Goal: Task Accomplishment & Management: Use online tool/utility

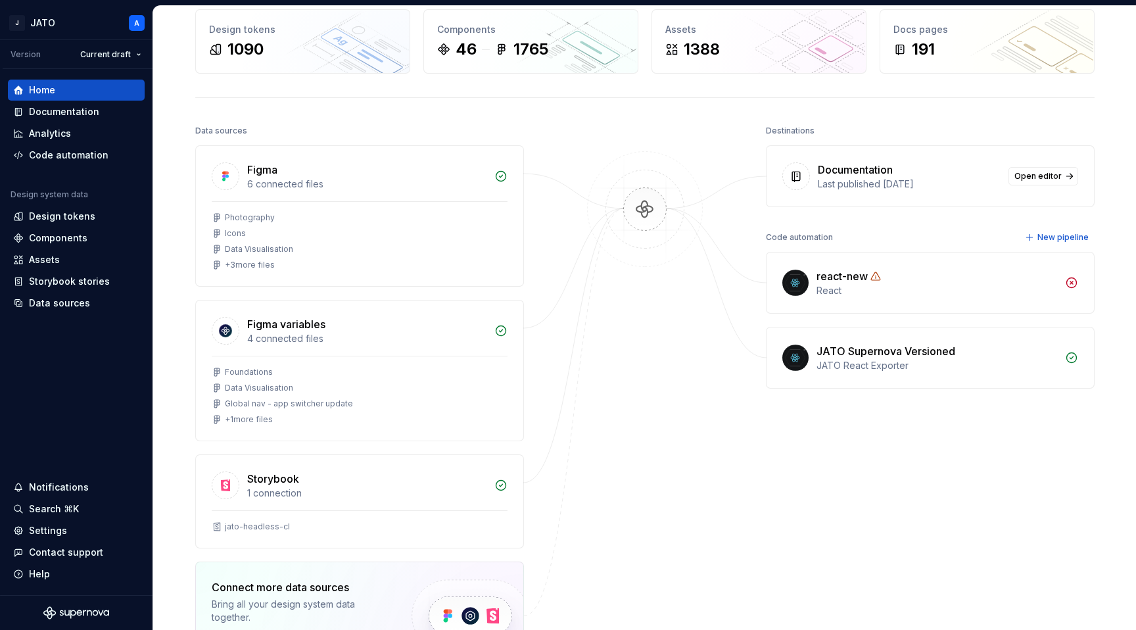
scroll to position [58, 0]
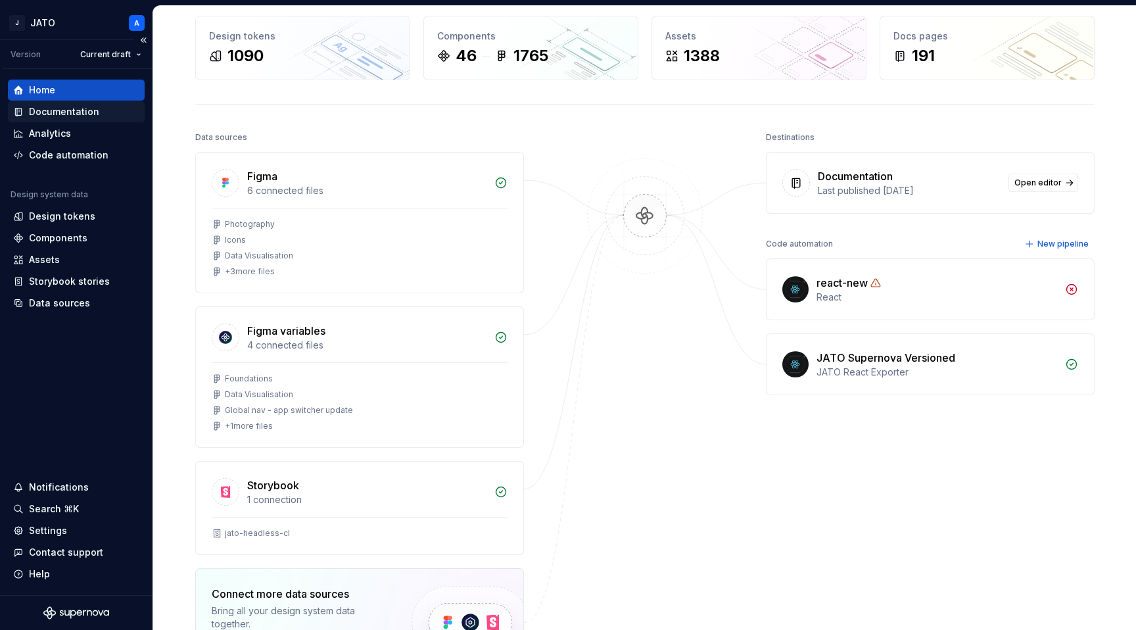
click at [85, 111] on div "Documentation" at bounding box center [64, 111] width 70 height 13
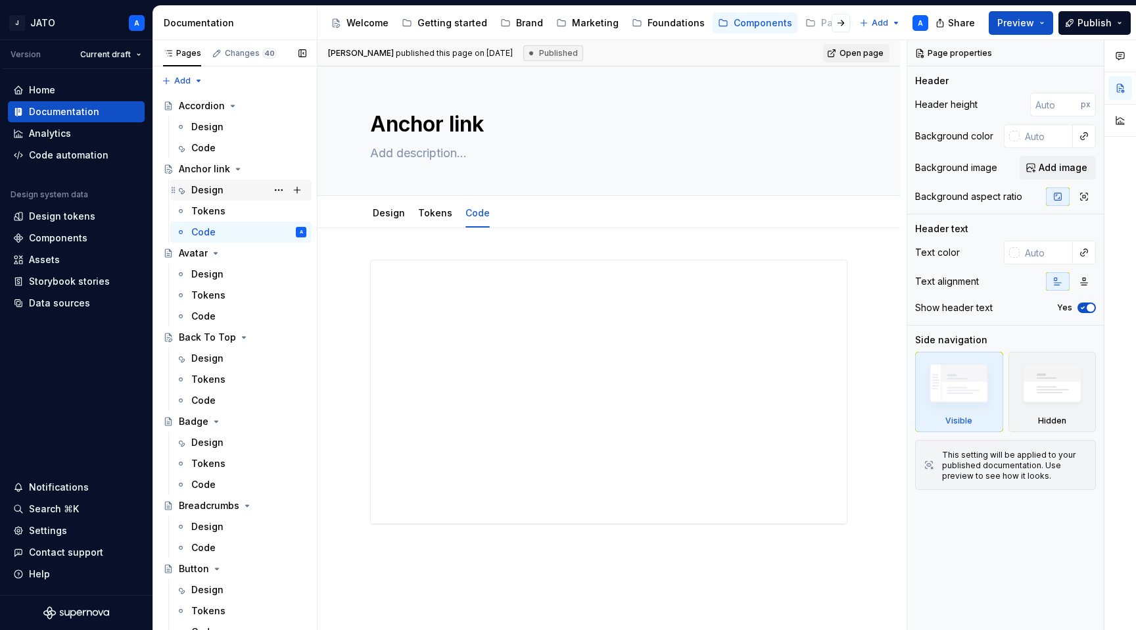
click at [219, 190] on div "Design" at bounding box center [207, 189] width 32 height 13
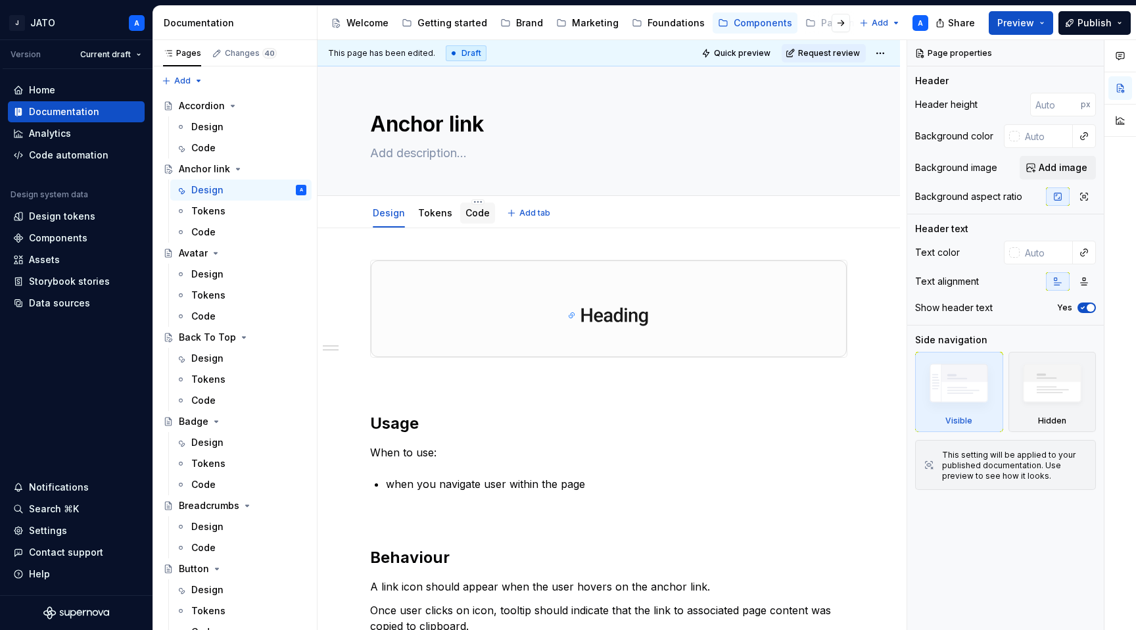
click at [481, 214] on link "Code" at bounding box center [477, 212] width 24 height 11
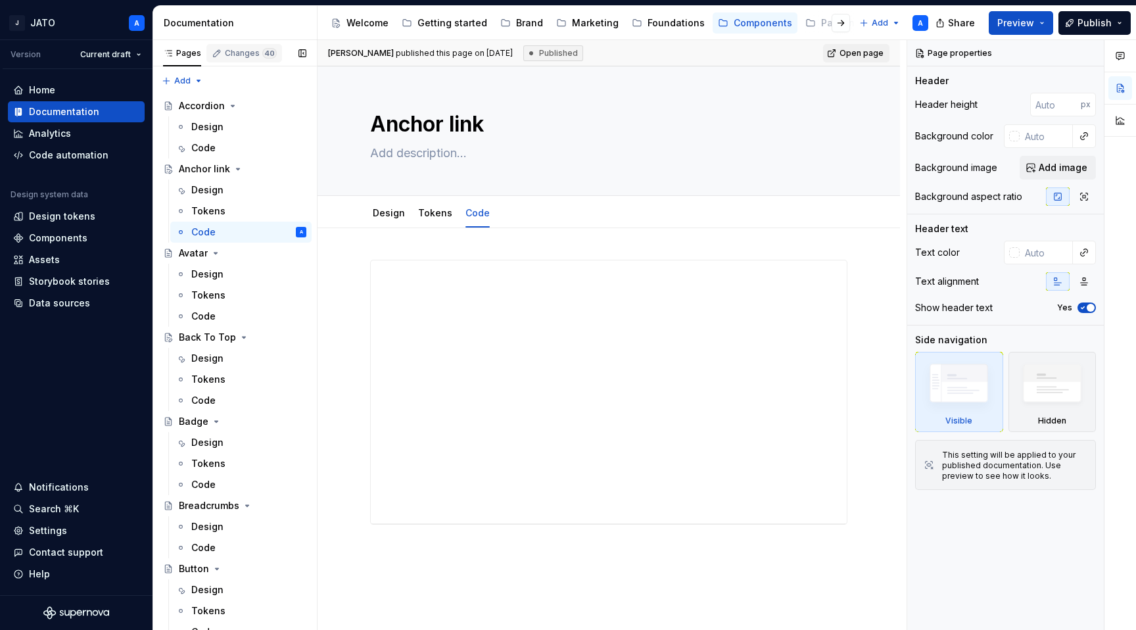
click at [245, 56] on div "Changes 40" at bounding box center [251, 53] width 52 height 11
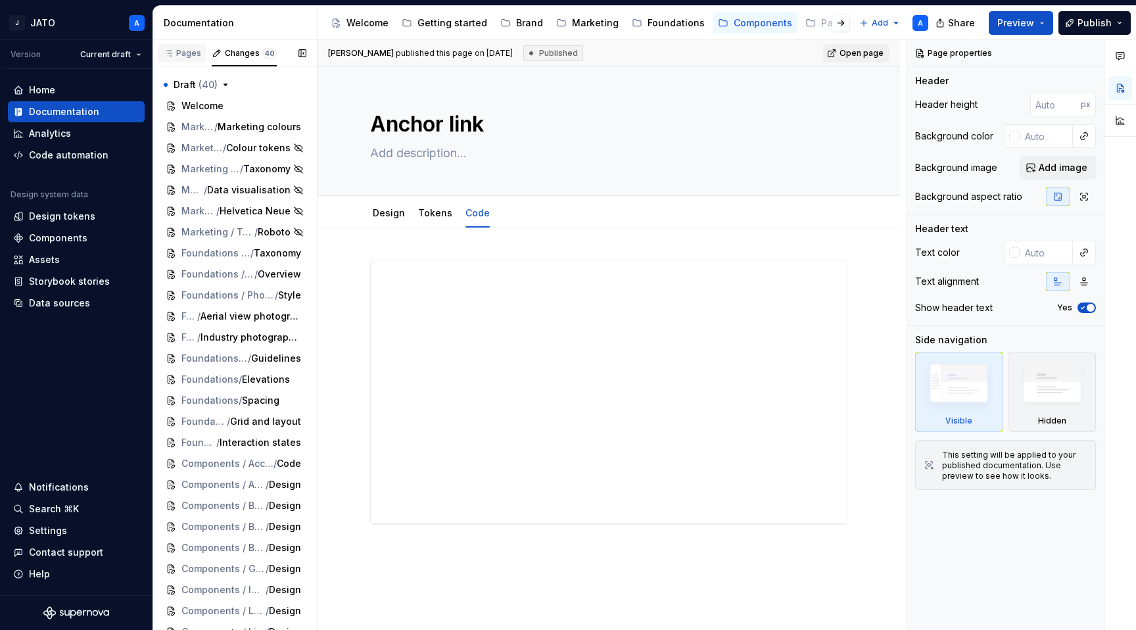
click at [190, 56] on div "Pages" at bounding box center [182, 53] width 38 height 11
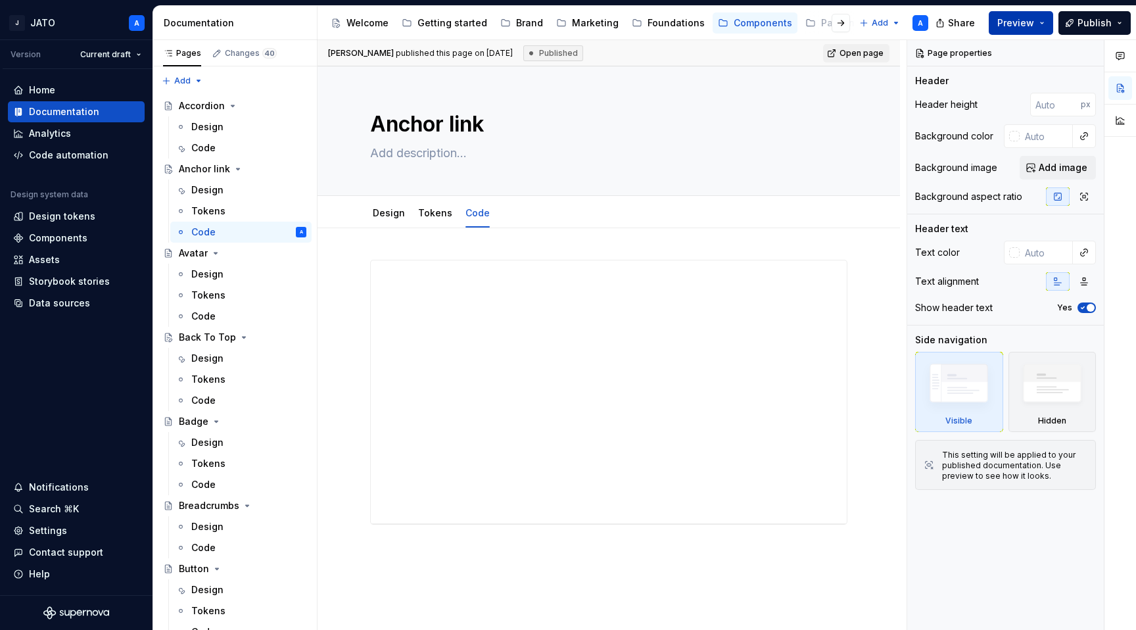
click at [1013, 16] on button "Preview" at bounding box center [1020, 23] width 64 height 24
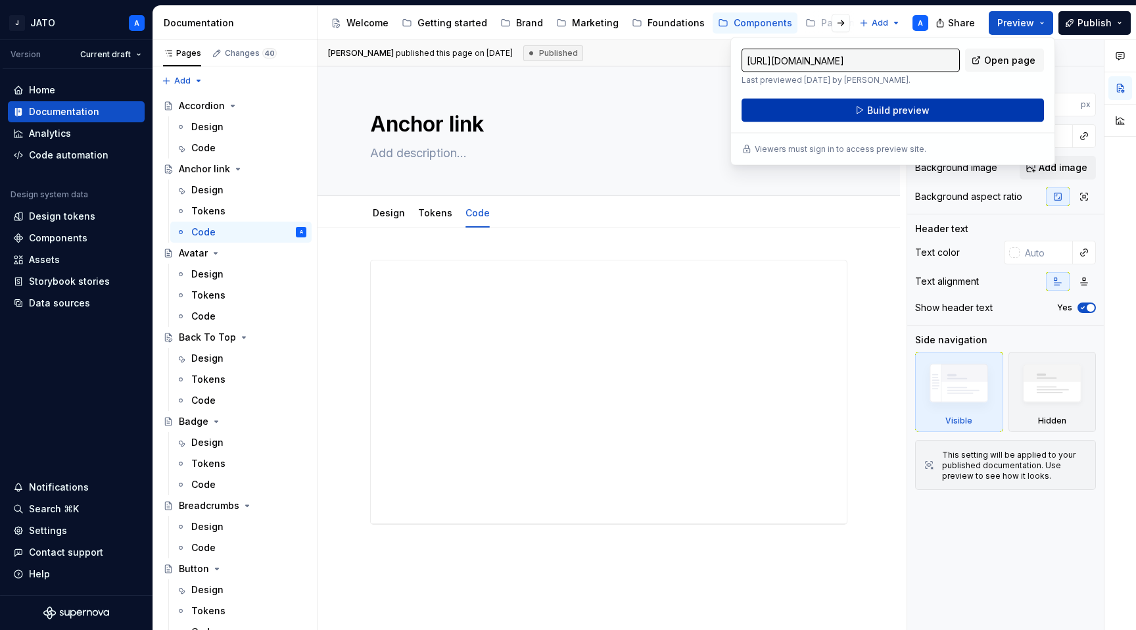
click at [899, 112] on span "Build preview" at bounding box center [898, 110] width 62 height 13
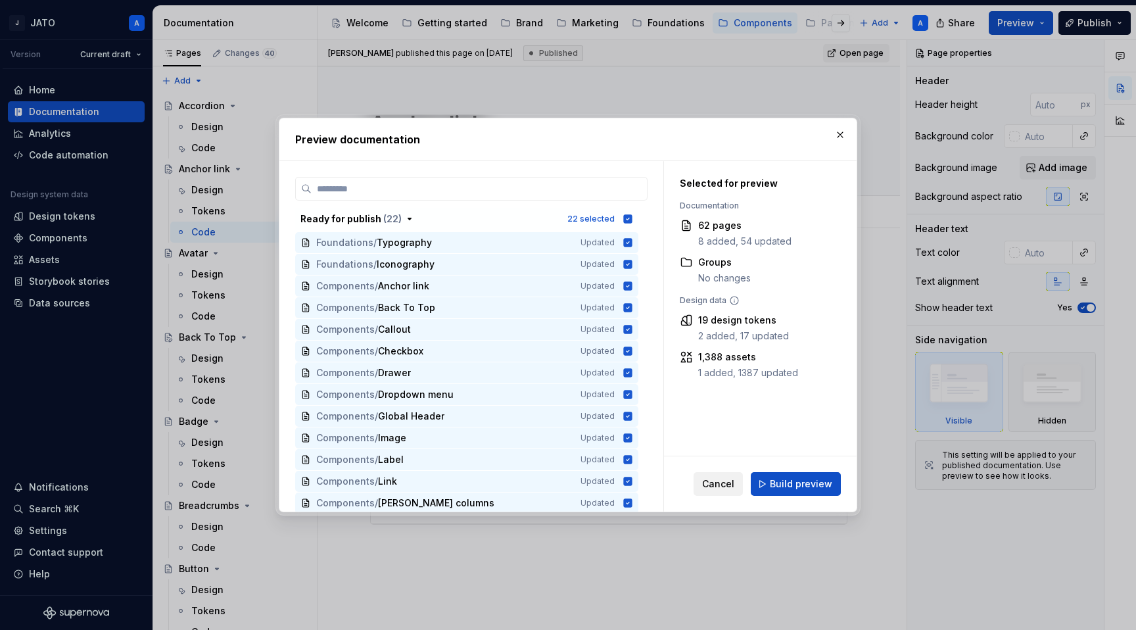
click at [725, 489] on span "Cancel" at bounding box center [718, 483] width 32 height 13
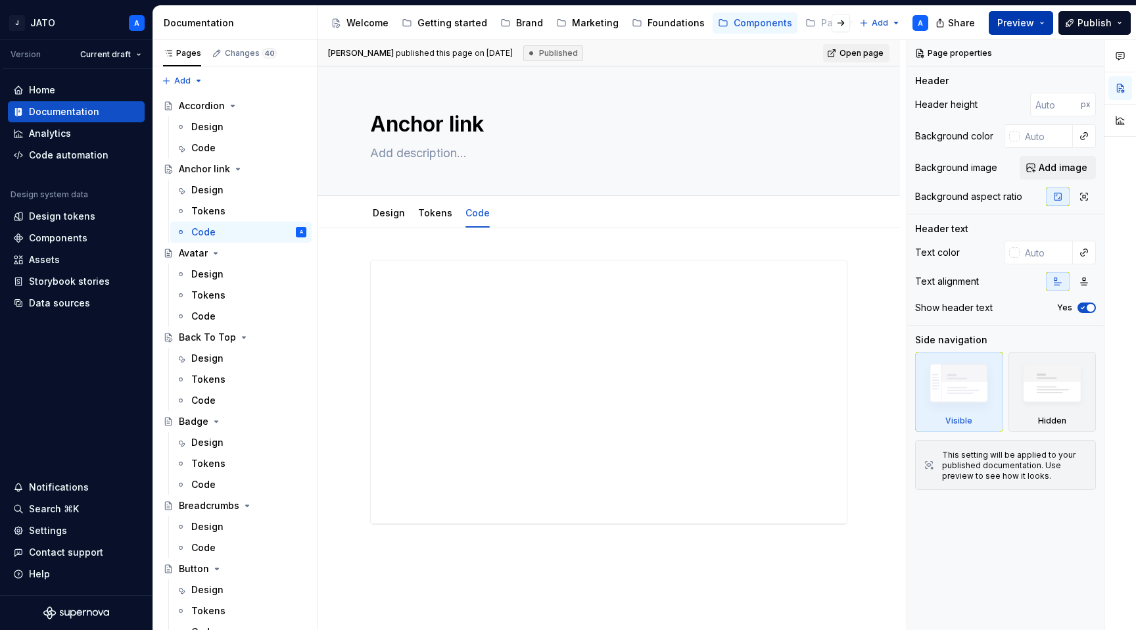
click at [1047, 23] on button "Preview" at bounding box center [1020, 23] width 64 height 24
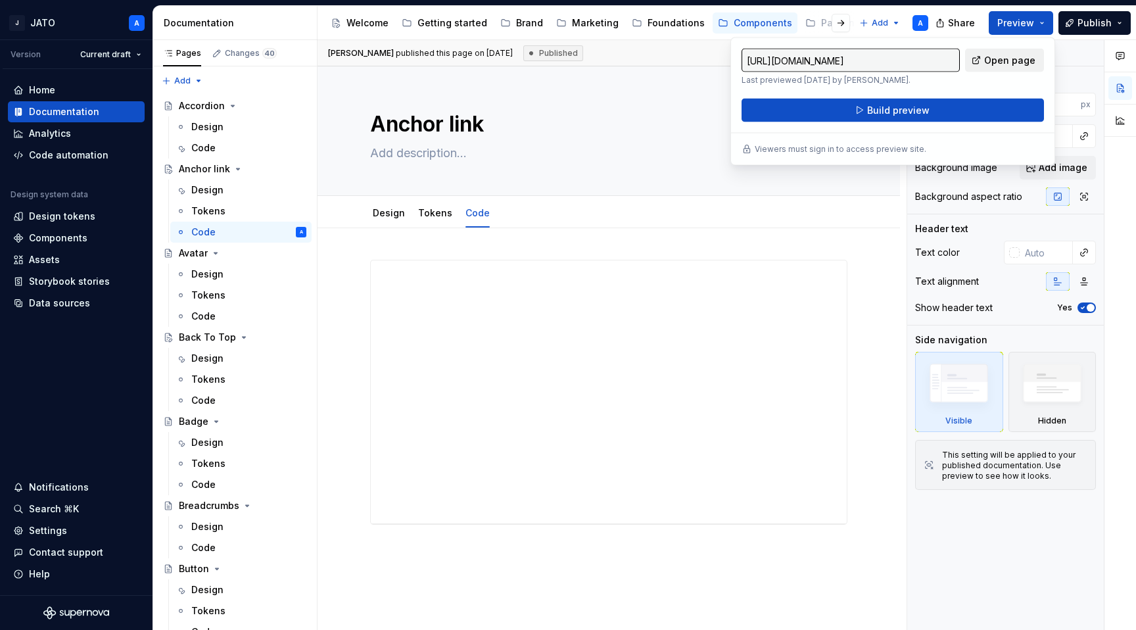
click at [1017, 56] on span "Open page" at bounding box center [1009, 60] width 51 height 13
click at [80, 152] on div "Code automation" at bounding box center [69, 155] width 80 height 13
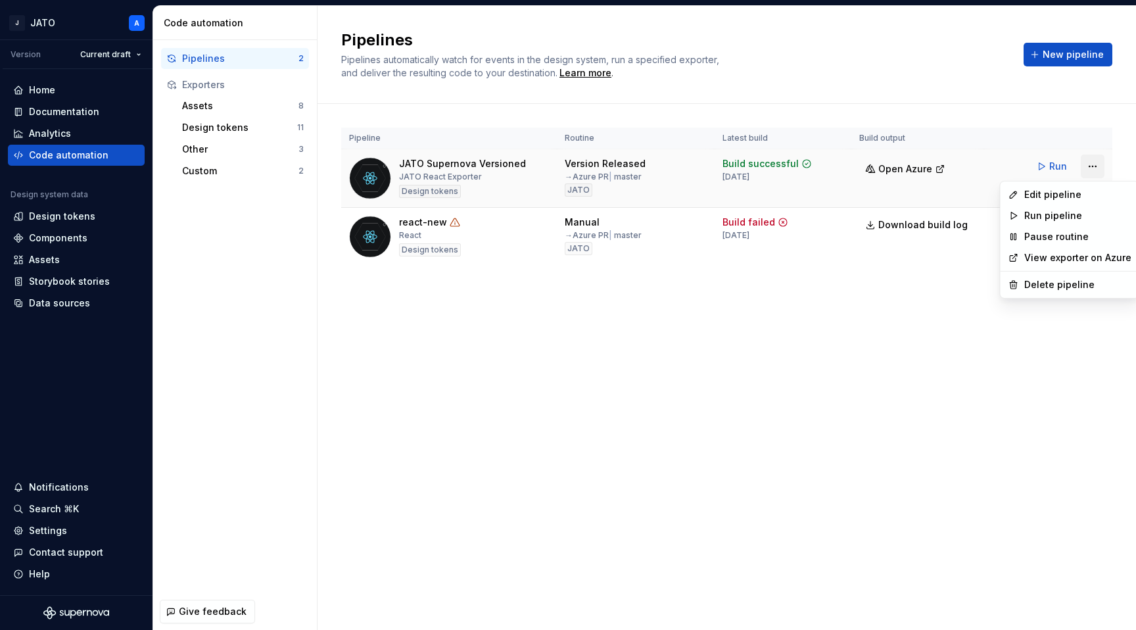
click at [1088, 172] on html "J JATO A Version Current draft Home Documentation Analytics Code automation Des…" at bounding box center [568, 315] width 1136 height 630
click at [1063, 190] on div "Edit pipeline" at bounding box center [1077, 194] width 107 height 13
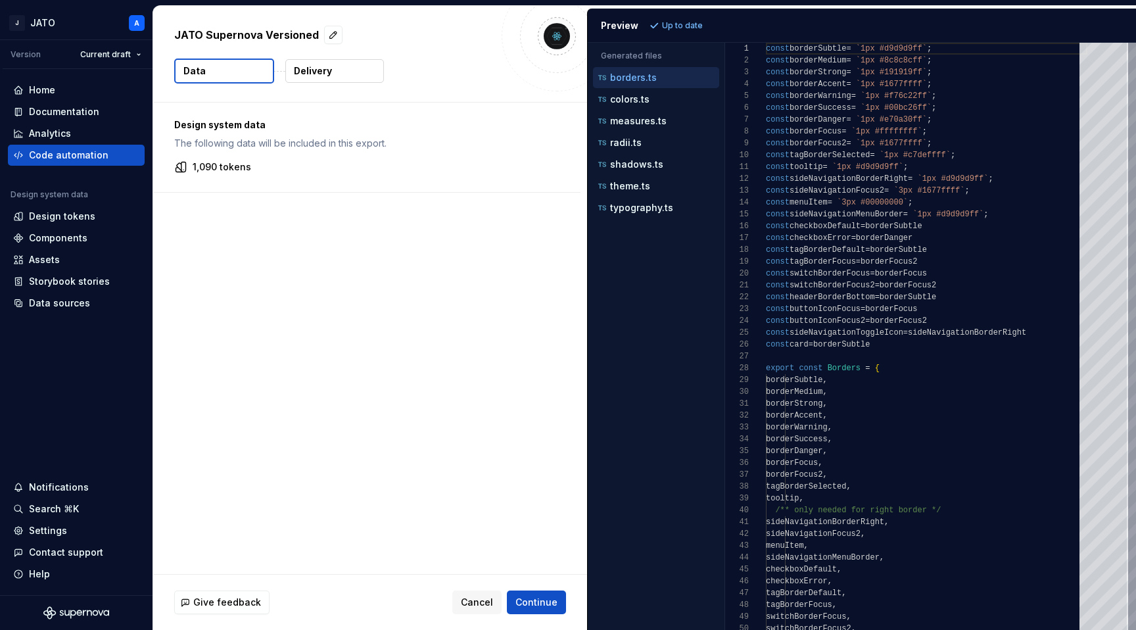
click at [333, 74] on button "Delivery" at bounding box center [334, 71] width 99 height 24
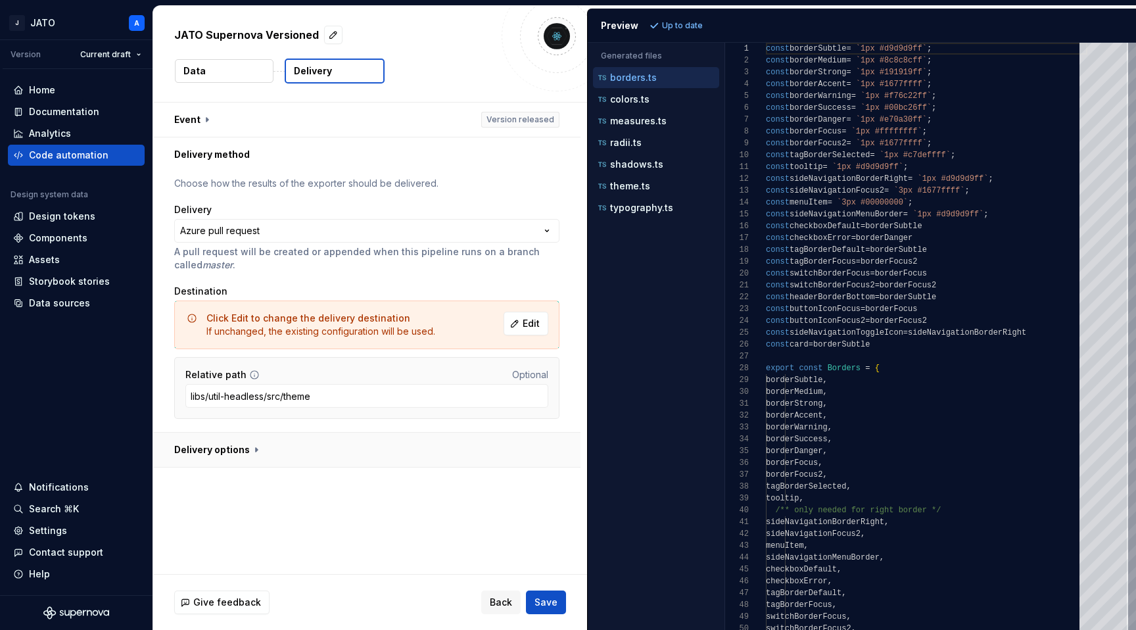
click at [242, 447] on button "button" at bounding box center [366, 449] width 427 height 34
type textarea "*"
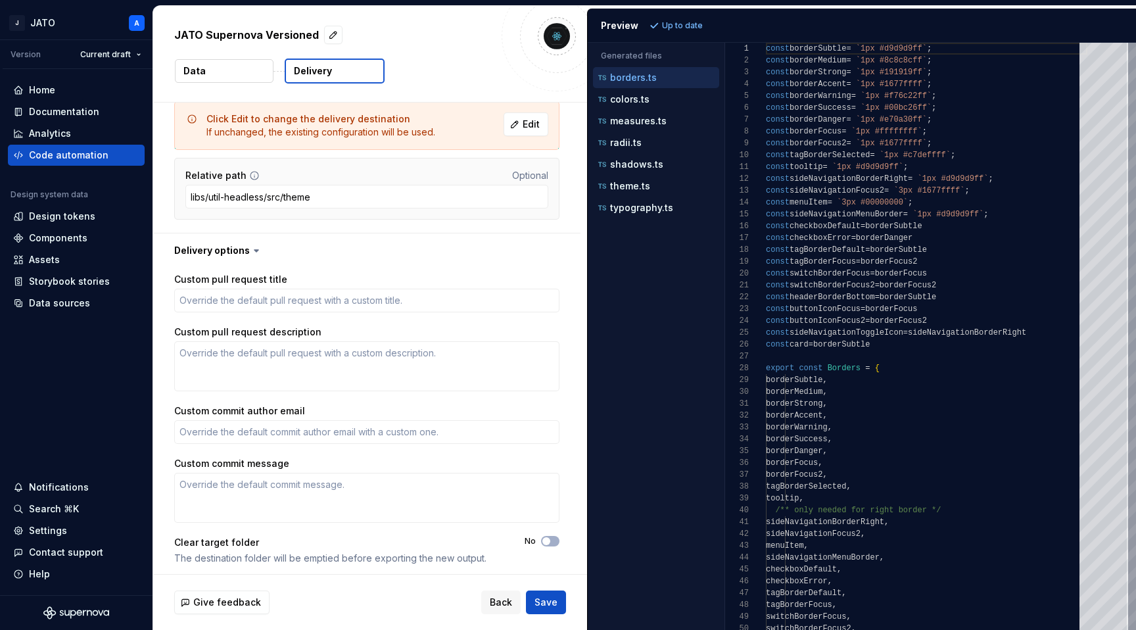
scroll to position [204, 0]
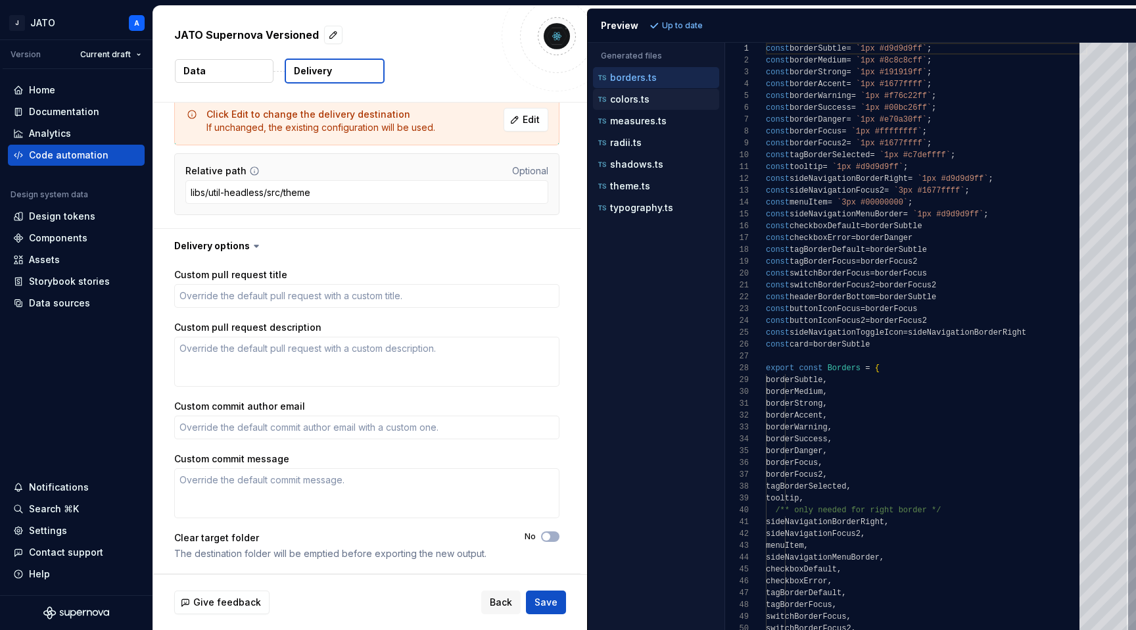
click at [645, 103] on p "colors.ts" at bounding box center [629, 99] width 39 height 11
type textarea "**********"
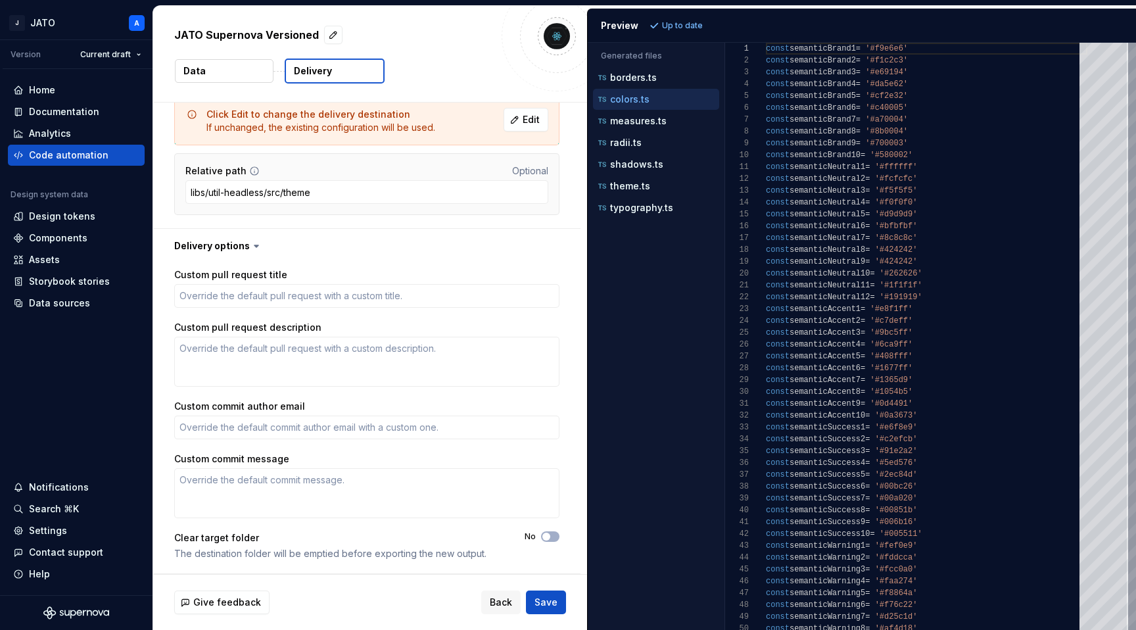
type textarea "*"
click at [76, 91] on div "Home" at bounding box center [76, 89] width 126 height 13
